Goal: Task Accomplishment & Management: Manage account settings

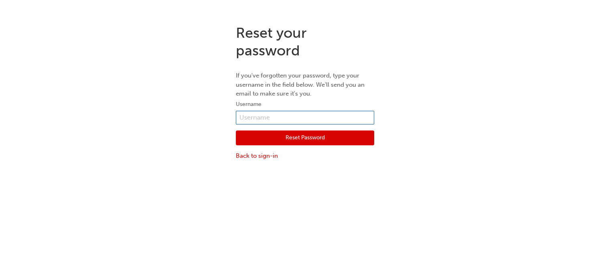
click at [299, 118] on input "text" at bounding box center [305, 118] width 138 height 14
click at [210, 125] on div "Reset your password If you've forgotten your password, type your username in th…" at bounding box center [305, 92] width 610 height 148
click at [267, 122] on input "text" at bounding box center [305, 118] width 138 height 14
paste input "7066409"
type input "7066409"
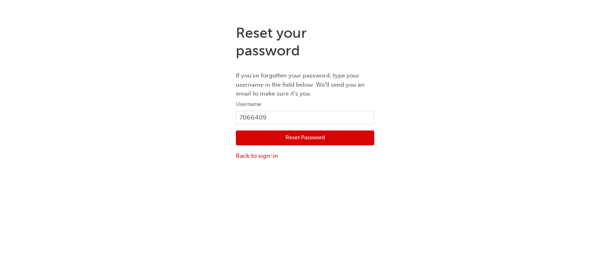
click at [268, 140] on button "Reset Password" at bounding box center [305, 137] width 138 height 15
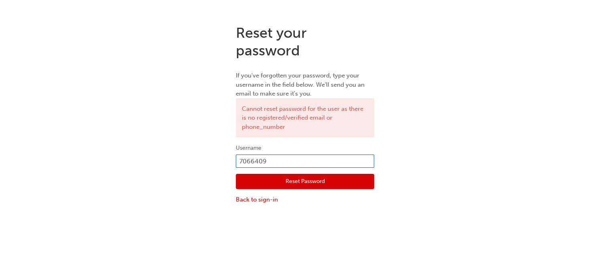
click at [266, 161] on input "7066409" at bounding box center [305, 162] width 138 height 14
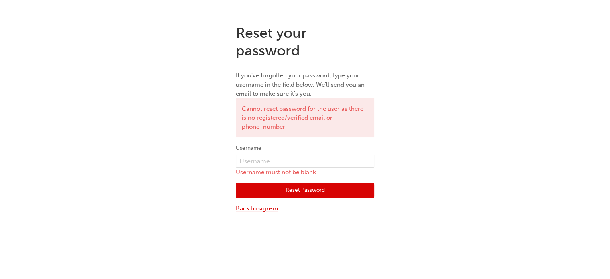
click at [258, 207] on link "Back to sign-in" at bounding box center [305, 208] width 138 height 9
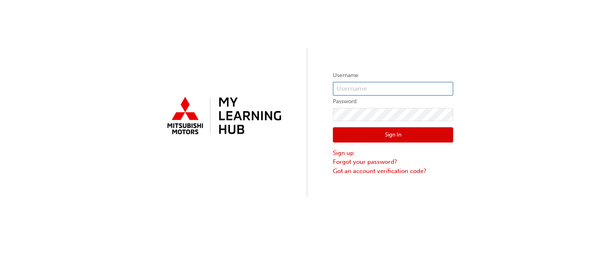
click at [339, 90] on input "text" at bounding box center [393, 89] width 120 height 14
paste input "7066409"
type input "7066409"
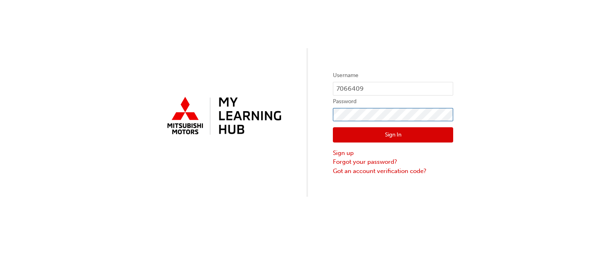
click button "Sign In" at bounding box center [393, 134] width 120 height 15
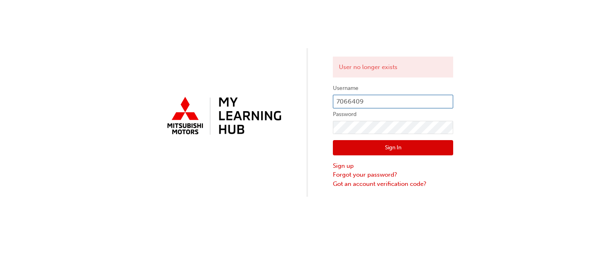
click at [356, 104] on input "7066409" at bounding box center [393, 102] width 120 height 14
click at [355, 174] on link "Forgot your password?" at bounding box center [393, 174] width 120 height 9
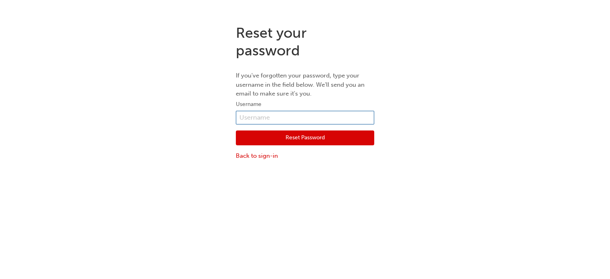
click at [291, 123] on input "text" at bounding box center [305, 118] width 138 height 14
paste input "7066409"
type input "7066409"
click at [268, 141] on button "Reset Password" at bounding box center [305, 137] width 138 height 15
